Goal: Information Seeking & Learning: Learn about a topic

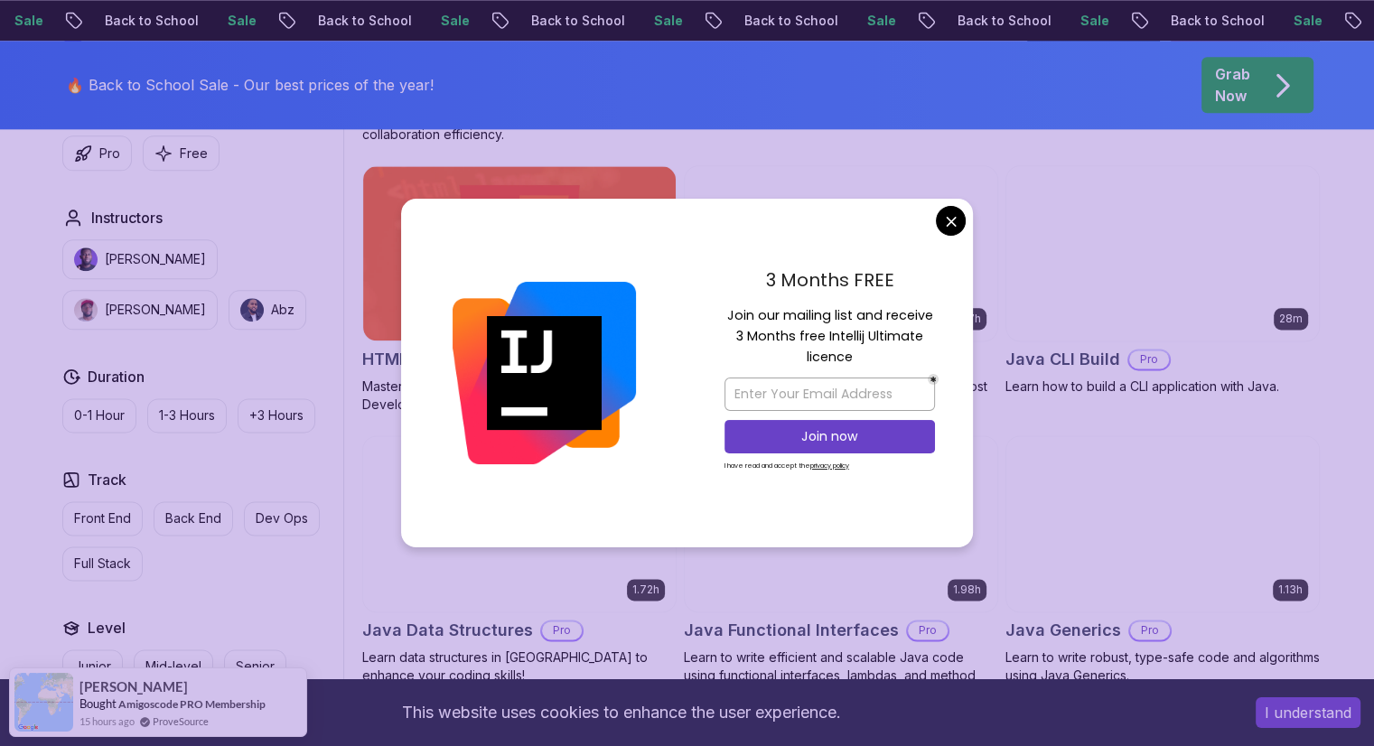
scroll to position [2259, 0]
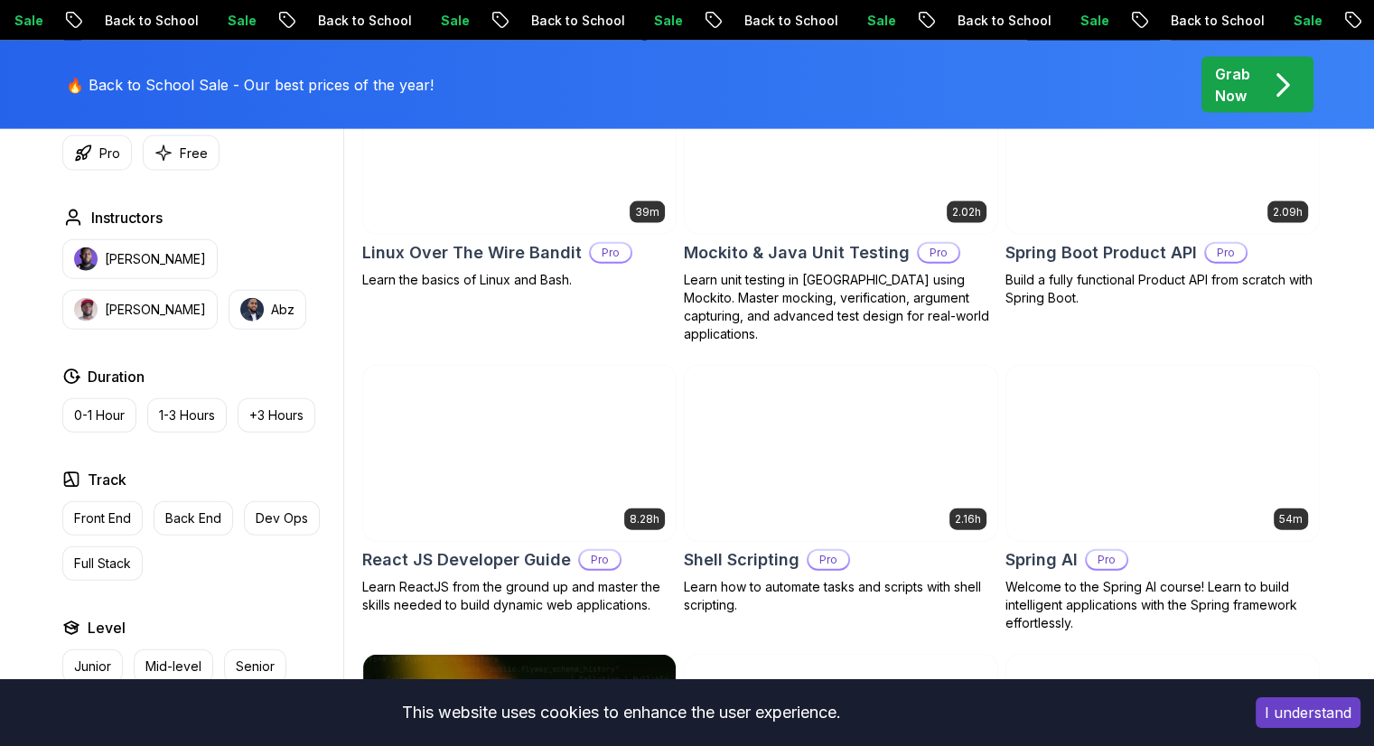
scroll to position [4066, 0]
